Goal: Participate in discussion

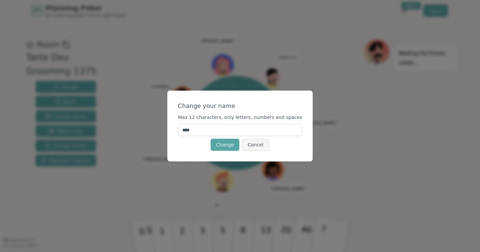
click at [220, 131] on input "****" at bounding box center [240, 130] width 124 height 12
type input "****"
click at [182, 148] on div "Change your name Max 12 characters, only letters, numbers and spaces **** Chang…" at bounding box center [240, 125] width 146 height 71
click at [228, 143] on button "Change" at bounding box center [225, 144] width 29 height 12
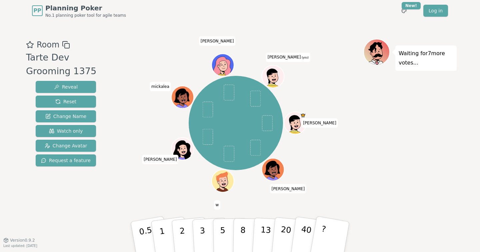
click at [274, 77] on icon at bounding box center [274, 77] width 2 height 2
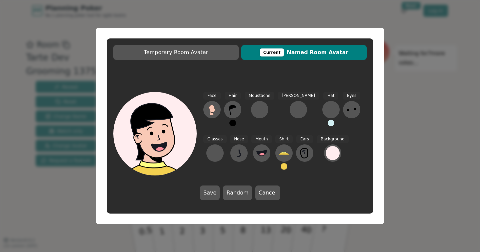
click at [422, 119] on div "Temporary Room Avatar Current Named Room Avatar Face Hair Moustache [PERSON_NAM…" at bounding box center [240, 126] width 480 height 252
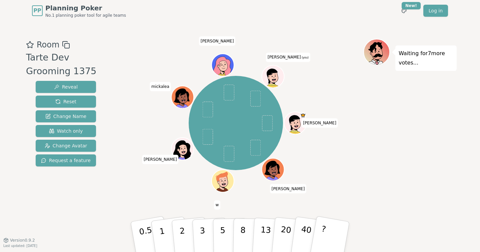
click at [273, 70] on icon at bounding box center [272, 75] width 11 height 15
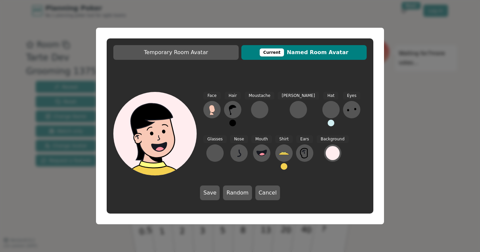
click at [405, 102] on div "Temporary Room Avatar Current Named Room Avatar Face Hair Moustache [PERSON_NAM…" at bounding box center [240, 126] width 480 height 252
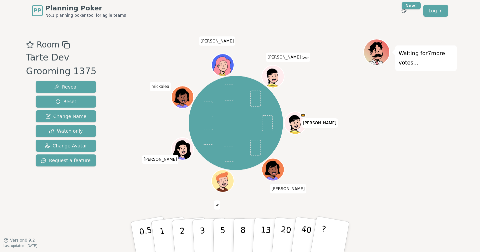
click at [274, 74] on icon at bounding box center [273, 75] width 17 height 3
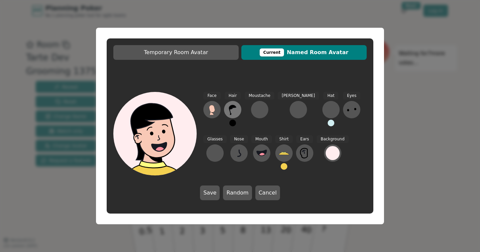
click at [232, 109] on icon at bounding box center [233, 109] width 11 height 11
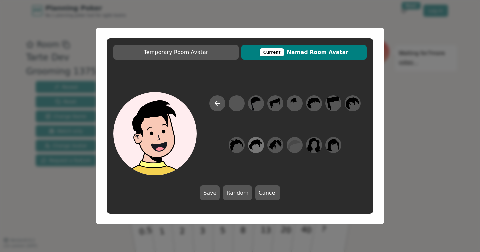
click at [255, 148] on icon at bounding box center [256, 144] width 13 height 15
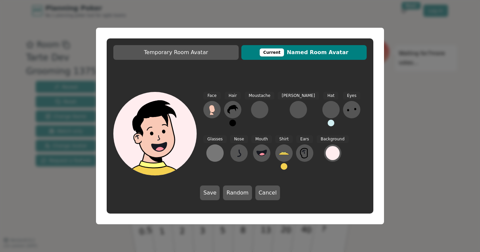
click at [224, 144] on button at bounding box center [215, 152] width 17 height 17
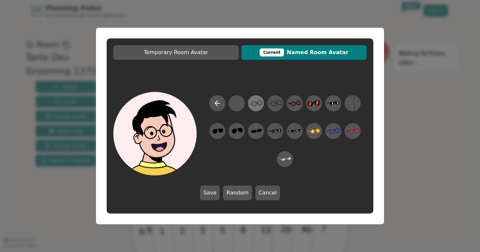
click at [259, 107] on icon at bounding box center [256, 103] width 13 height 15
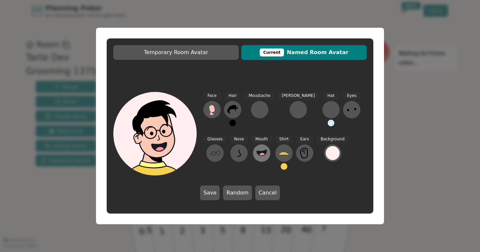
click at [257, 151] on icon at bounding box center [262, 152] width 10 height 6
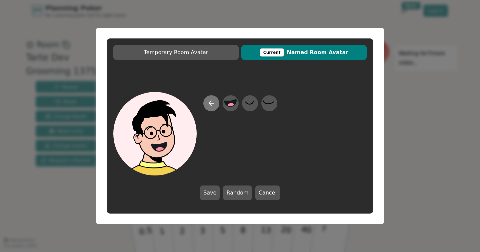
click at [213, 102] on icon at bounding box center [212, 103] width 8 height 8
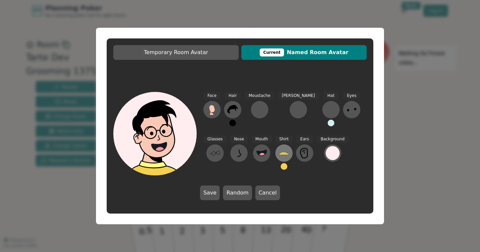
click at [279, 155] on icon at bounding box center [284, 152] width 11 height 11
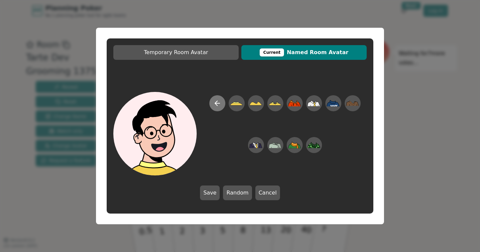
click at [215, 105] on icon at bounding box center [218, 103] width 8 height 8
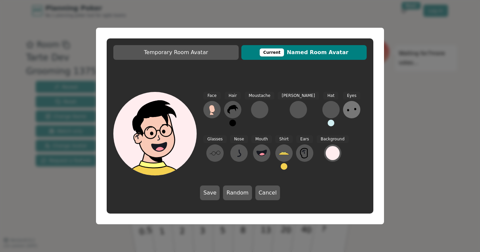
click at [347, 110] on icon at bounding box center [352, 109] width 11 height 11
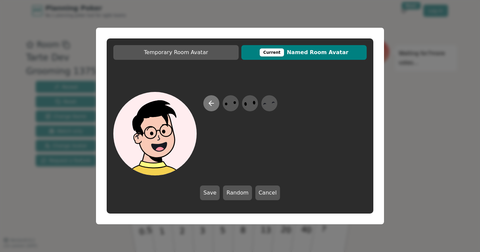
click at [209, 103] on icon at bounding box center [212, 103] width 8 height 8
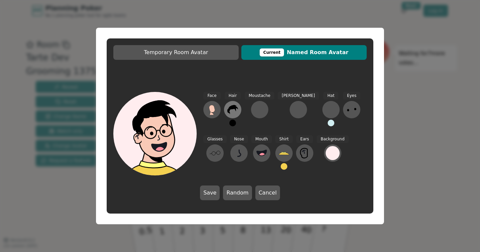
click at [230, 108] on icon at bounding box center [233, 109] width 11 height 9
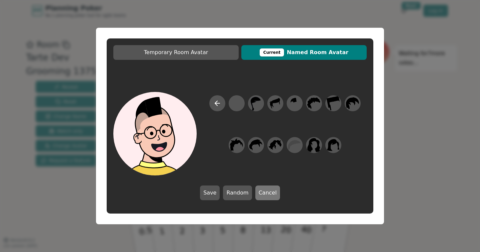
click at [269, 190] on button "Cancel" at bounding box center [268, 192] width 25 height 15
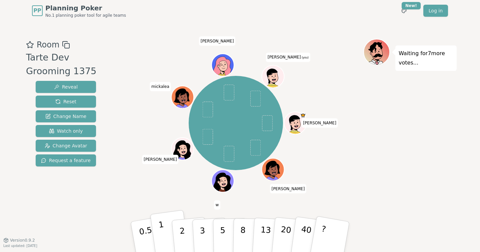
click at [172, 237] on button "1" at bounding box center [170, 237] width 40 height 54
click at [167, 229] on button "1" at bounding box center [170, 237] width 40 height 54
click at [180, 231] on p "2" at bounding box center [183, 237] width 9 height 36
click at [256, 99] on span at bounding box center [255, 98] width 11 height 16
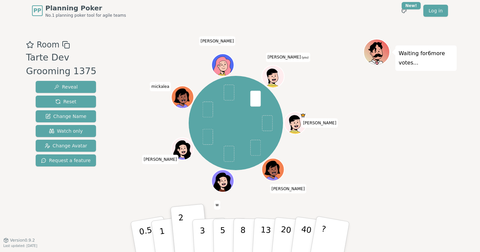
click at [273, 80] on icon at bounding box center [274, 80] width 4 height 2
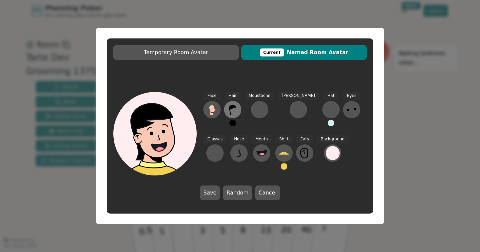
click at [233, 107] on icon at bounding box center [232, 110] width 7 height 10
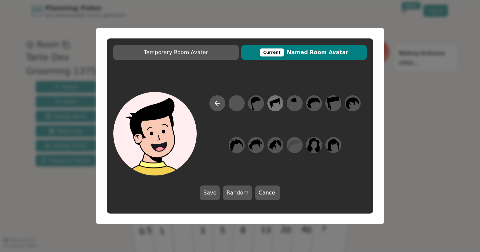
click at [278, 106] on icon at bounding box center [275, 103] width 13 height 15
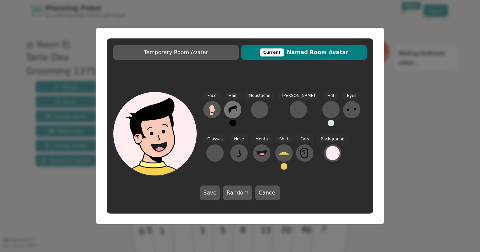
click at [238, 104] on icon at bounding box center [233, 109] width 11 height 11
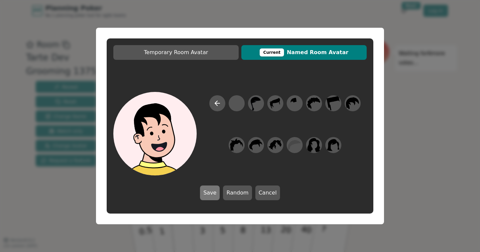
click at [210, 199] on button "Save" at bounding box center [210, 192] width 20 height 15
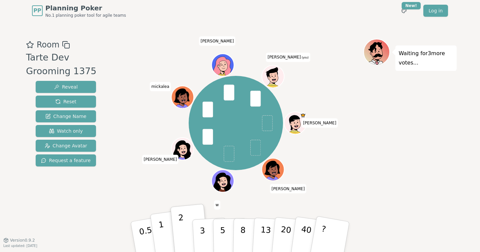
click at [163, 235] on p "1" at bounding box center [163, 237] width 10 height 36
click at [180, 235] on p "2" at bounding box center [183, 237] width 9 height 36
click at [223, 234] on p "5" at bounding box center [223, 237] width 6 height 36
